Goal: Transaction & Acquisition: Purchase product/service

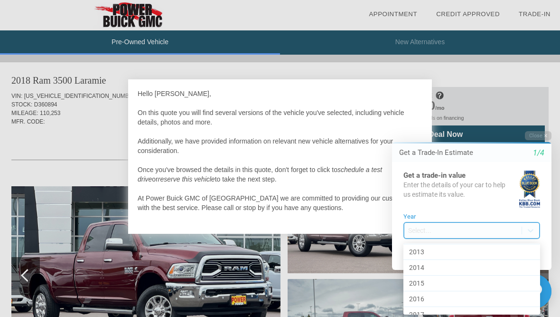
scroll to position [332, 0]
click at [419, 283] on div "2015" at bounding box center [471, 282] width 137 height 16
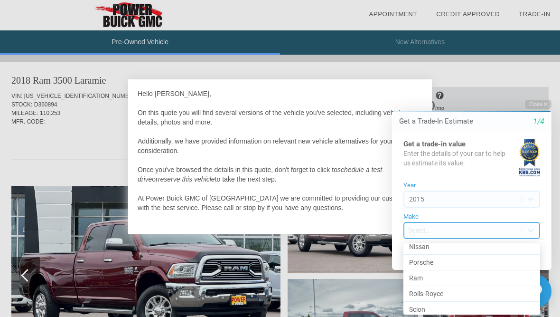
scroll to position [510, 0]
click at [497, 274] on div "Ram" at bounding box center [471, 277] width 137 height 16
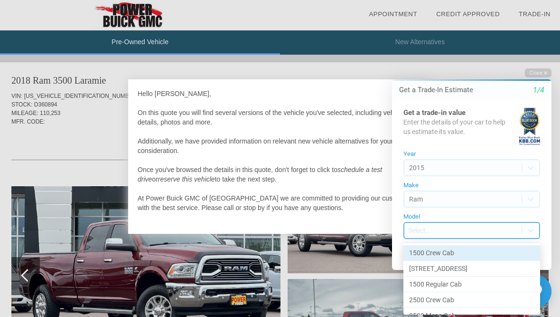
scroll to position [0, 0]
click at [487, 276] on div "1500 Regular Cab" at bounding box center [471, 284] width 137 height 16
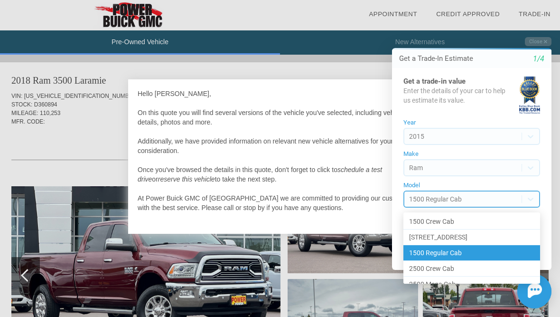
click at [451, 236] on div "[STREET_ADDRESS]" at bounding box center [471, 237] width 137 height 16
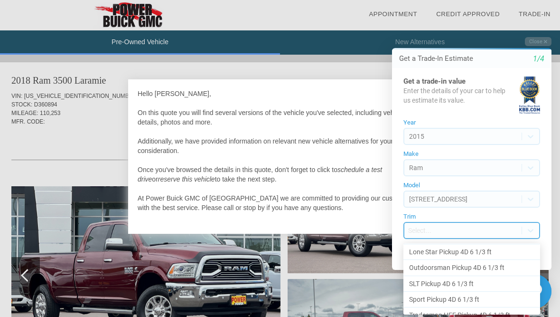
scroll to position [63, 0]
click at [497, 268] on div "Outdoorsman Pickup 4D 6 1/3 ft" at bounding box center [471, 269] width 137 height 16
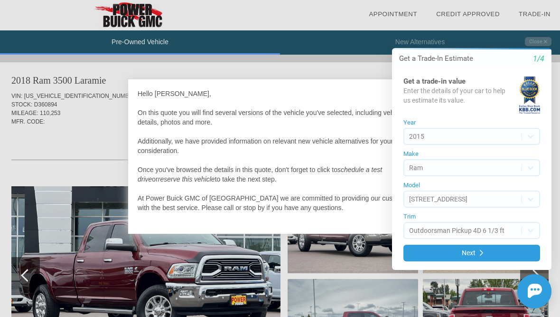
click at [521, 251] on button "Next" at bounding box center [471, 252] width 137 height 17
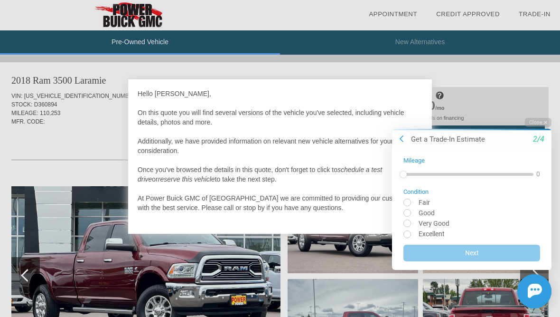
click at [411, 210] on input "radio" at bounding box center [471, 212] width 137 height 7
radio input "true"
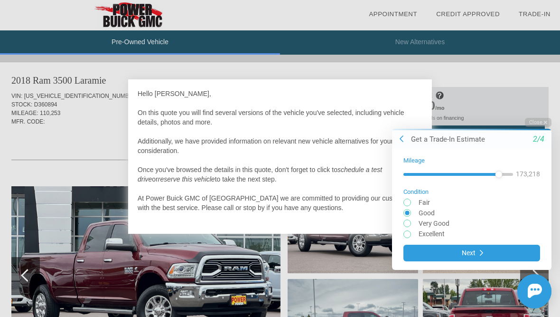
click at [422, 253] on button "Next" at bounding box center [471, 252] width 137 height 17
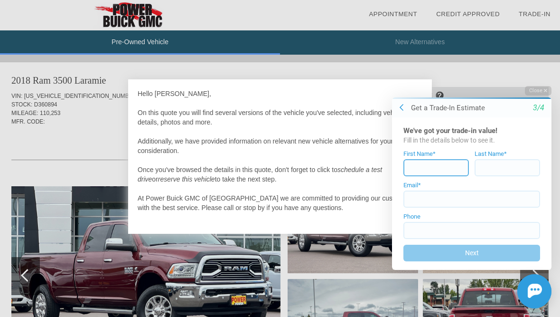
click at [442, 166] on input at bounding box center [436, 167] width 66 height 17
type input "[PERSON_NAME]"
type input "."
type input "Leder"
click at [495, 198] on input at bounding box center [471, 198] width 137 height 17
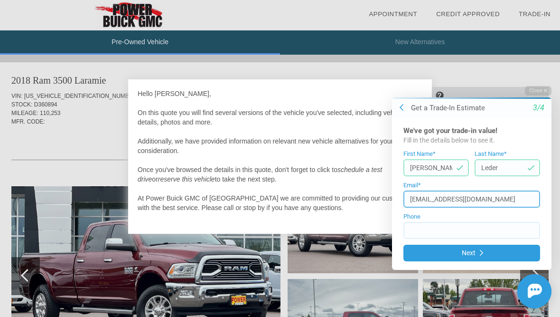
type input "[EMAIL_ADDRESS][DOMAIN_NAME]"
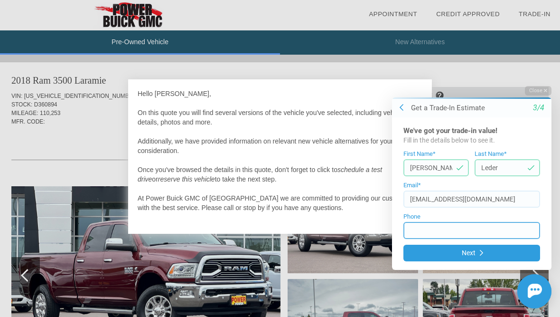
click at [418, 227] on input at bounding box center [471, 229] width 137 height 17
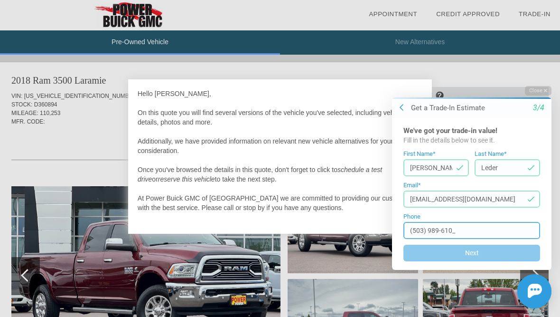
type input "[PHONE_NUMBER]"
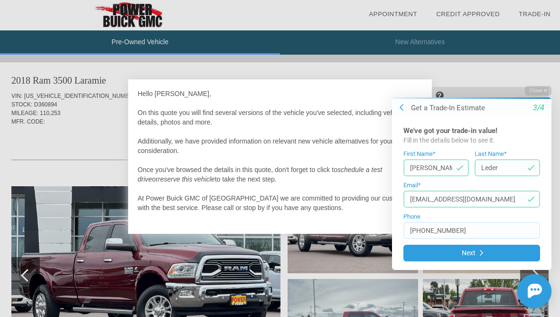
click at [522, 250] on button "Next" at bounding box center [471, 252] width 137 height 17
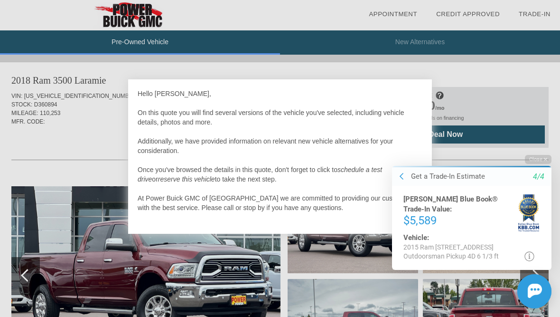
click at [495, 106] on div at bounding box center [280, 158] width 560 height 317
click at [349, 265] on div at bounding box center [280, 158] width 560 height 317
click at [490, 155] on div at bounding box center [280, 158] width 560 height 317
click at [53, 264] on div at bounding box center [280, 158] width 560 height 317
click at [57, 272] on div at bounding box center [280, 158] width 560 height 317
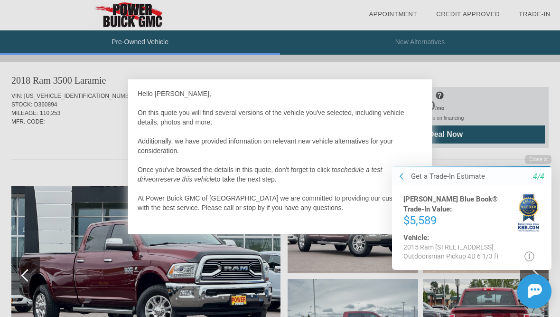
click at [48, 263] on div at bounding box center [280, 158] width 560 height 317
click at [406, 177] on button at bounding box center [401, 176] width 9 height 9
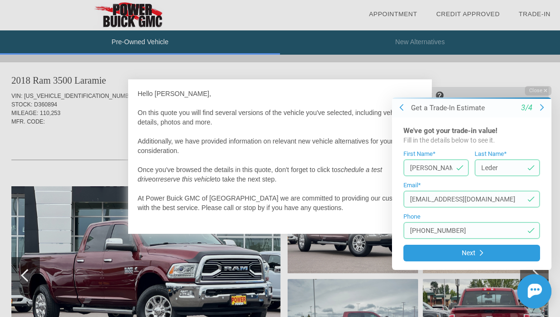
click at [487, 257] on button "Next" at bounding box center [471, 252] width 137 height 17
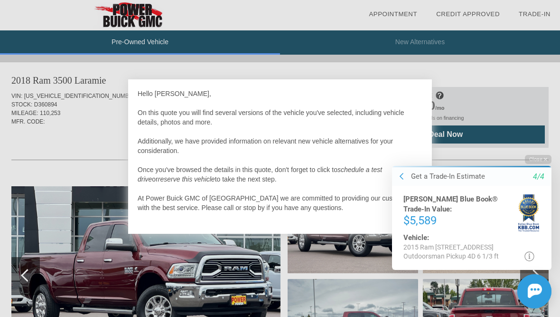
click at [531, 253] on icon at bounding box center [530, 256] width 10 height 10
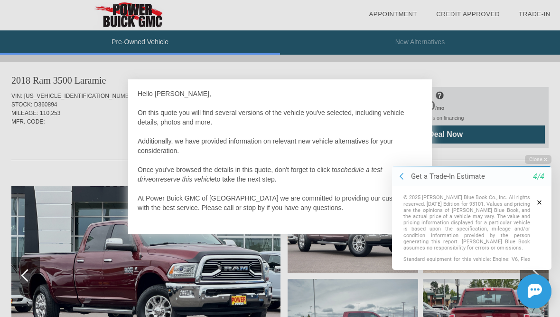
click at [536, 205] on button "button" at bounding box center [539, 202] width 19 height 17
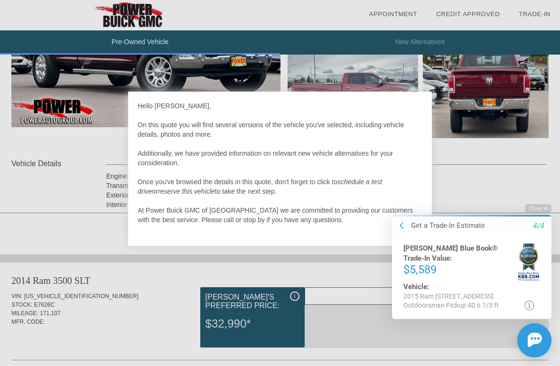
scroll to position [240, 0]
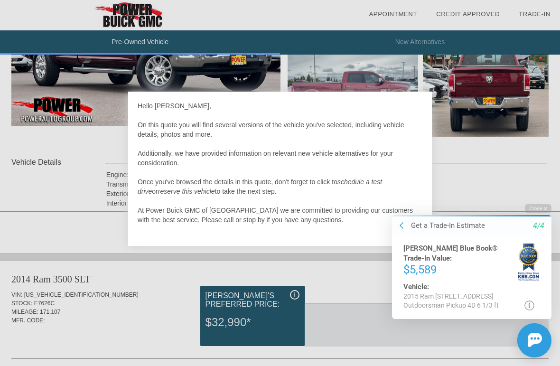
click at [543, 227] on icon "4/4" at bounding box center [538, 226] width 11 height 9
click at [520, 191] on div at bounding box center [280, 183] width 560 height 366
click at [517, 179] on div at bounding box center [280, 183] width 560 height 366
click at [511, 178] on div at bounding box center [280, 183] width 560 height 366
click at [507, 183] on div at bounding box center [280, 183] width 560 height 366
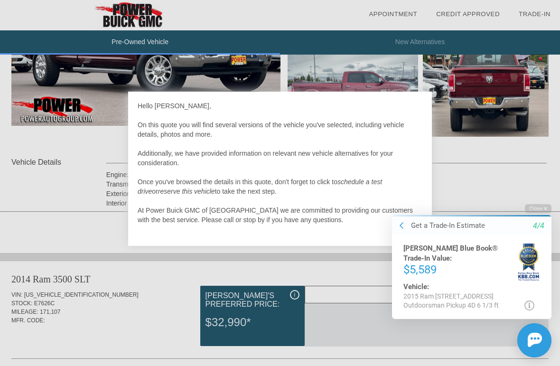
click at [38, 223] on div at bounding box center [280, 183] width 560 height 366
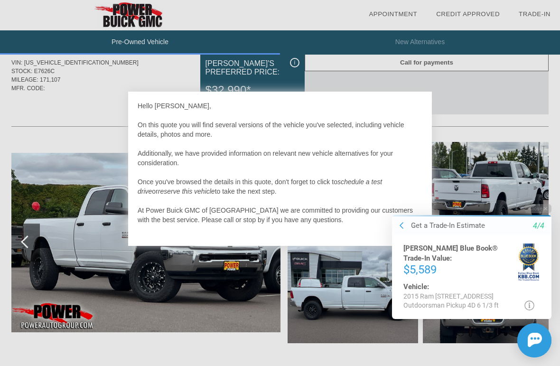
scroll to position [473, 0]
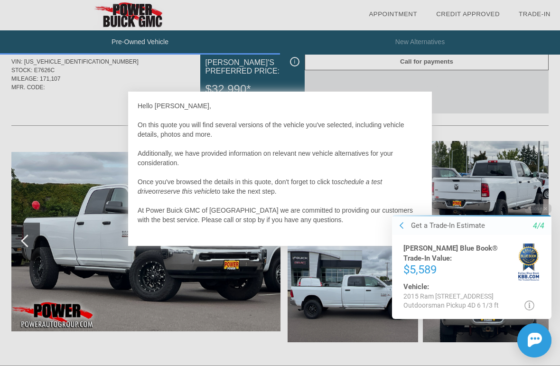
click at [487, 178] on div at bounding box center [280, 183] width 560 height 366
click at [486, 176] on div at bounding box center [280, 183] width 560 height 366
click at [530, 316] on img at bounding box center [535, 340] width 14 height 14
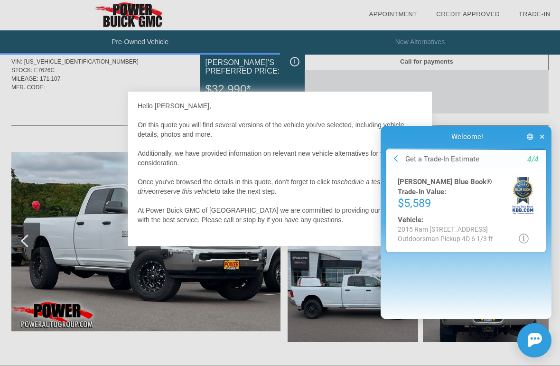
click at [547, 133] on button "button" at bounding box center [542, 136] width 11 height 17
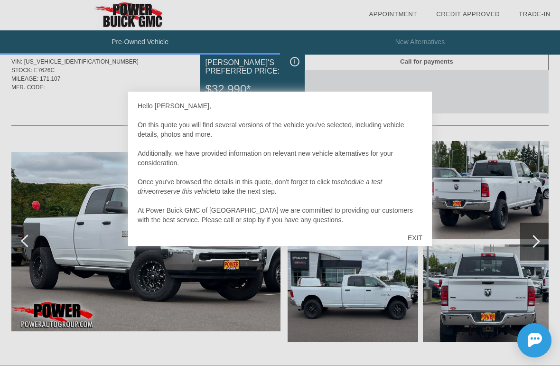
click at [418, 285] on div at bounding box center [280, 183] width 560 height 366
click at [414, 107] on div "Hello [PERSON_NAME], On this quote you will find several versions of the vehicl…" at bounding box center [280, 162] width 285 height 123
click at [403, 114] on div "Hello [PERSON_NAME], On this quote you will find several versions of the vehicl…" at bounding box center [280, 162] width 285 height 123
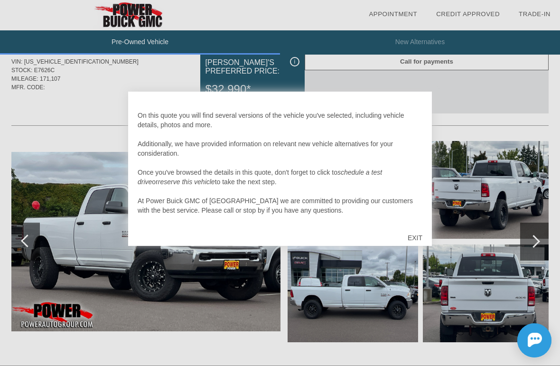
scroll to position [9, 0]
click at [418, 245] on div "EXIT" at bounding box center [415, 238] width 34 height 28
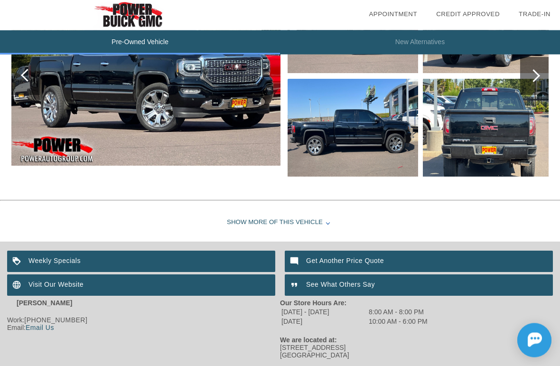
scroll to position [1442, 0]
